Goal: Navigation & Orientation: Find specific page/section

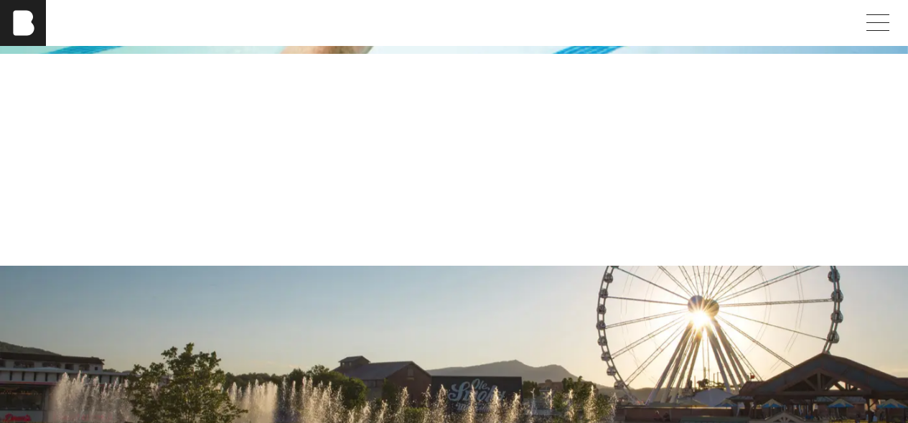
scroll to position [2872, 0]
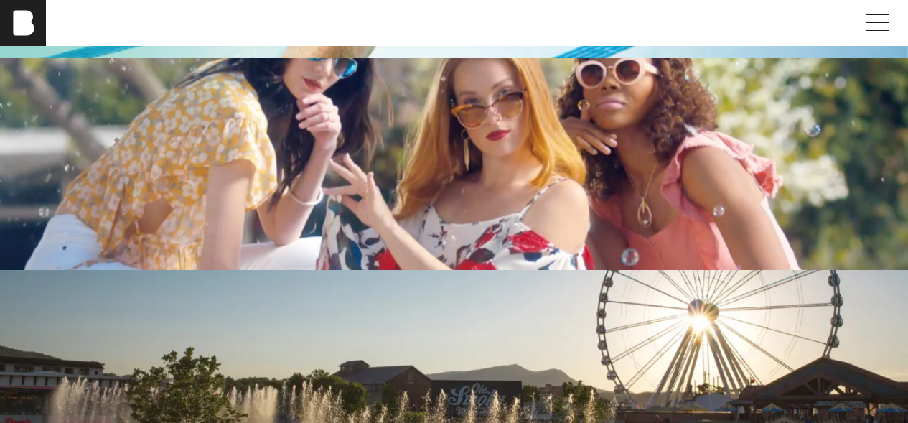
click at [494, 216] on div "Retail" at bounding box center [453, 164] width 839 height 103
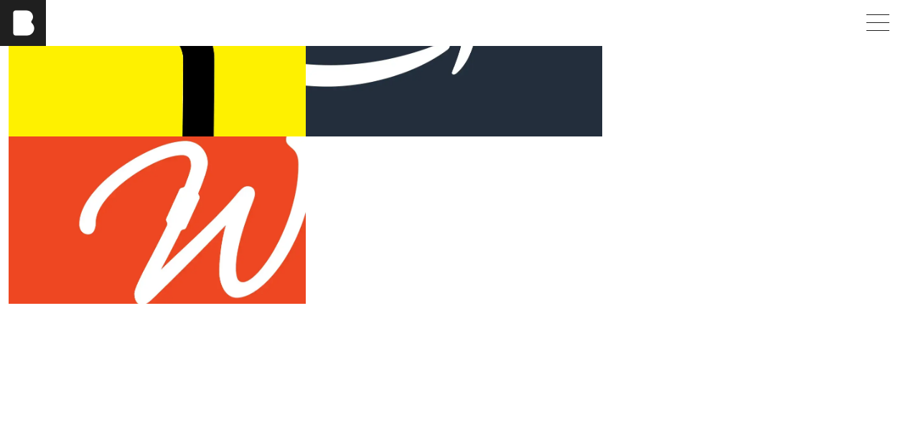
scroll to position [184, 0]
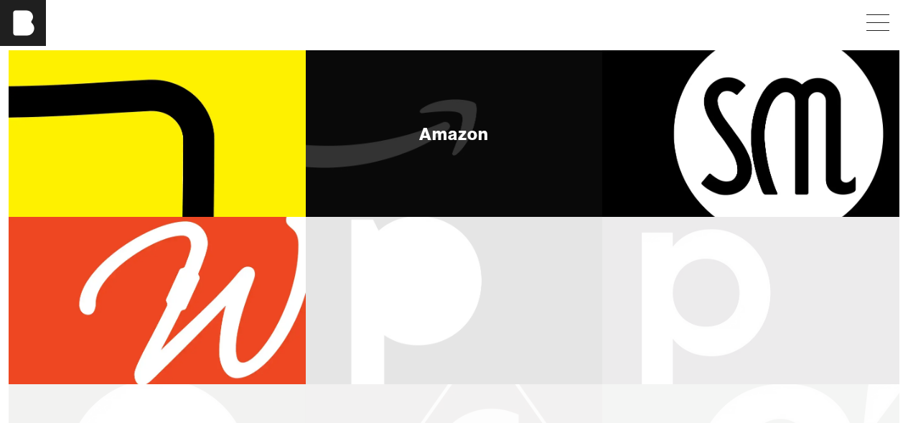
click at [500, 165] on div "Amazon" at bounding box center [454, 133] width 297 height 167
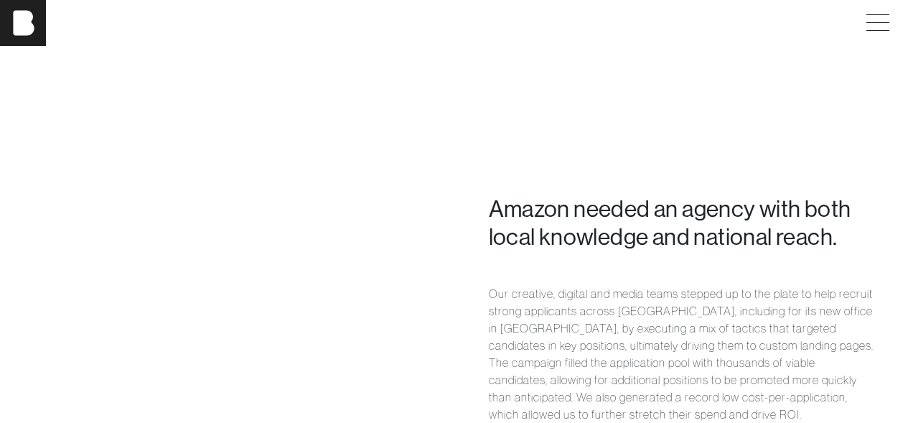
scroll to position [695, 0]
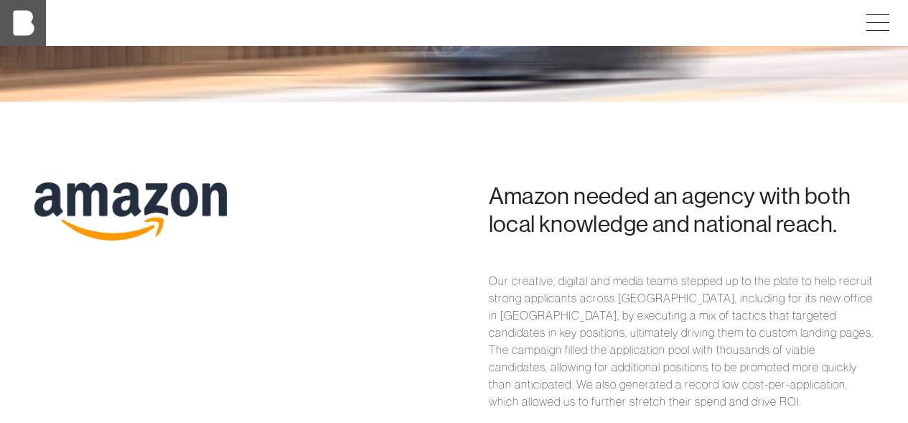
click at [37, 34] on img at bounding box center [23, 23] width 46 height 46
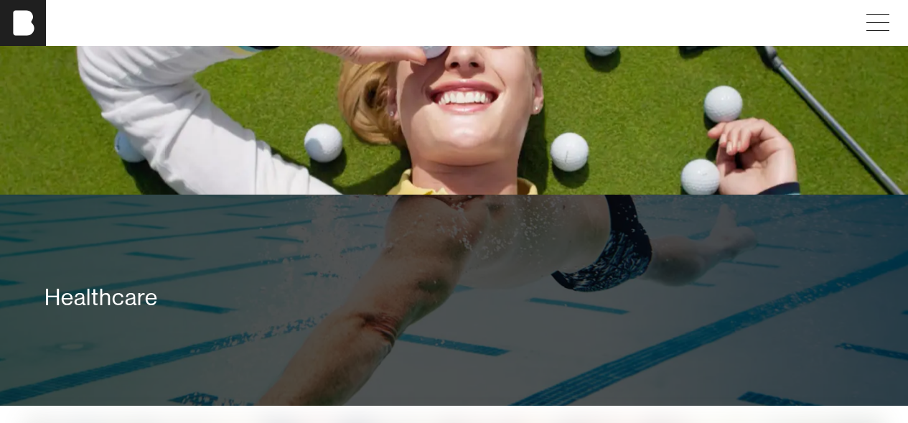
scroll to position [2805, 0]
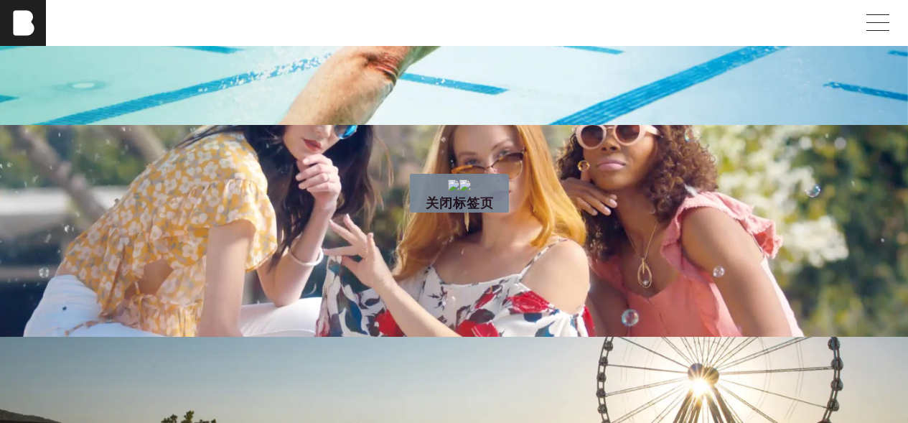
drag, startPoint x: 480, startPoint y: 179, endPoint x: 566, endPoint y: 337, distance: 180.5
